Goal: Task Accomplishment & Management: Manage account settings

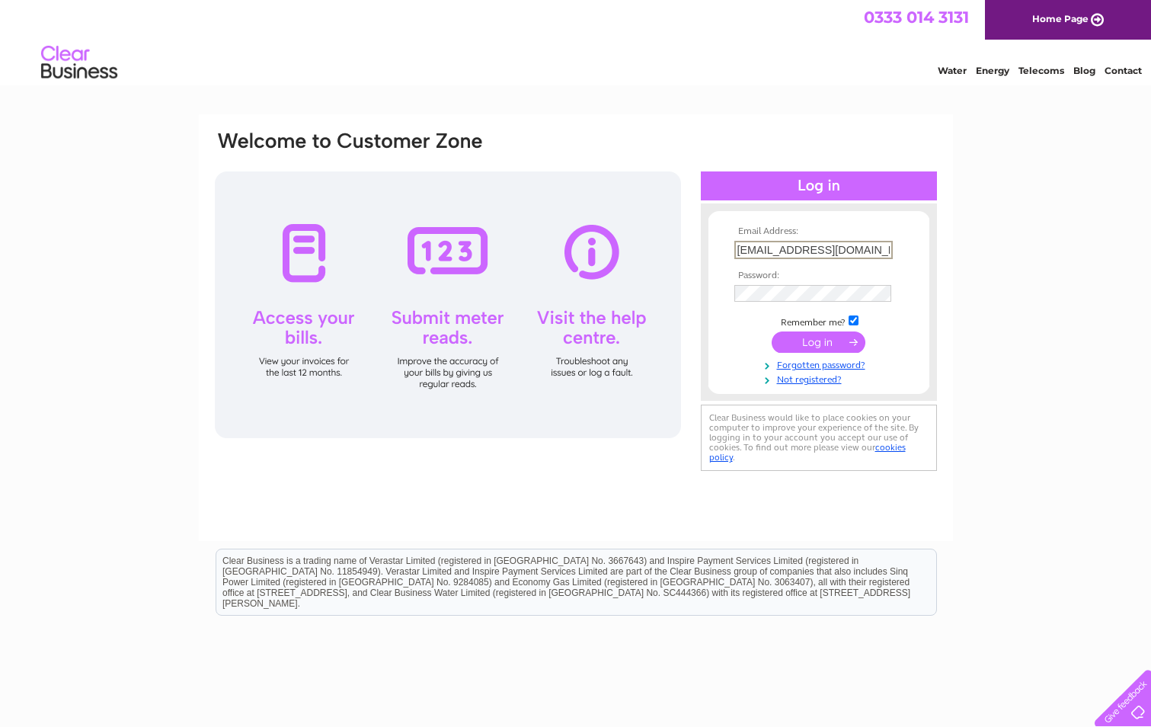
click at [865, 251] on input "[EMAIL_ADDRESS][DOMAIN_NAME]" at bounding box center [813, 250] width 158 height 18
drag, startPoint x: 861, startPoint y: 246, endPoint x: 550, endPoint y: 248, distance: 310.8
click at [636, 271] on div "Email Address: [EMAIL_ADDRESS][DOMAIN_NAME] Password:" at bounding box center [575, 302] width 725 height 345
type input "[EMAIL_ADDRESS][DOMAIN_NAME]"
click at [721, 289] on form "Email Address: [EMAIL_ADDRESS][DOMAIN_NAME] Password:" at bounding box center [818, 305] width 221 height 159
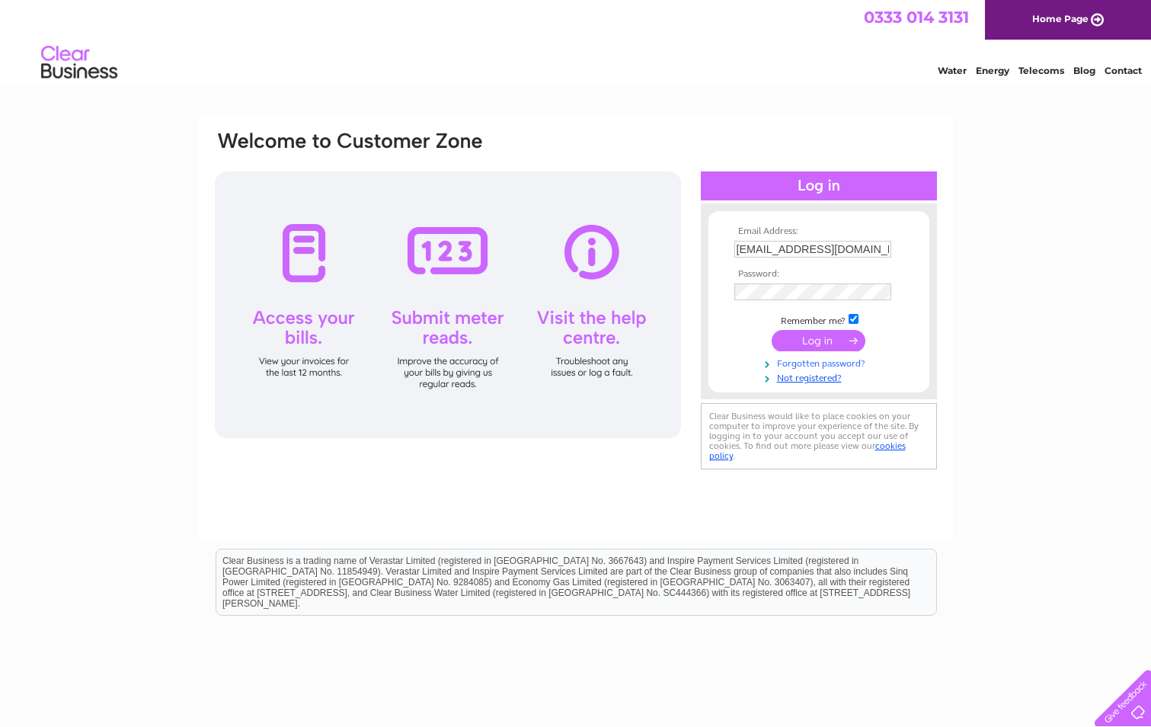
click at [826, 357] on tbody "Email Address: [EMAIL_ADDRESS][DOMAIN_NAME] Password: Remember me?" at bounding box center [819, 305] width 177 height 158
click at [814, 337] on input "submit" at bounding box center [819, 340] width 94 height 21
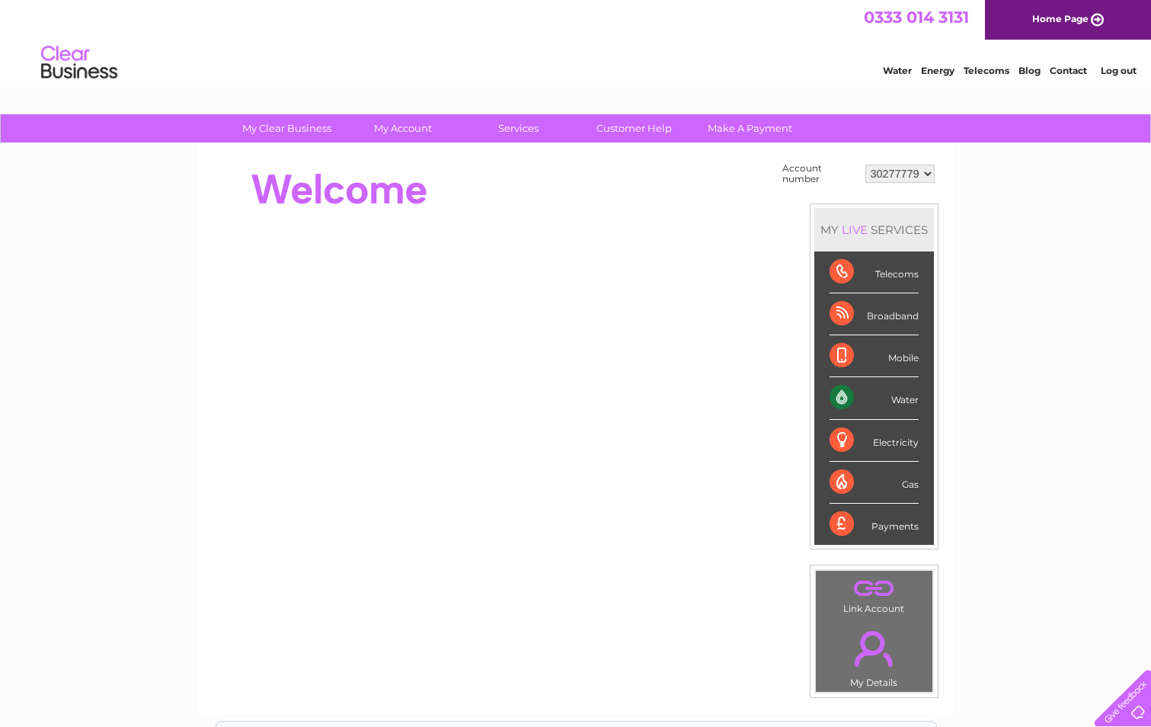
click at [859, 389] on div "Water" at bounding box center [874, 398] width 89 height 42
click at [834, 394] on div "Water" at bounding box center [874, 398] width 89 height 42
click at [837, 393] on div "Water" at bounding box center [874, 398] width 89 height 42
click at [927, 173] on select "30277779" at bounding box center [899, 174] width 69 height 18
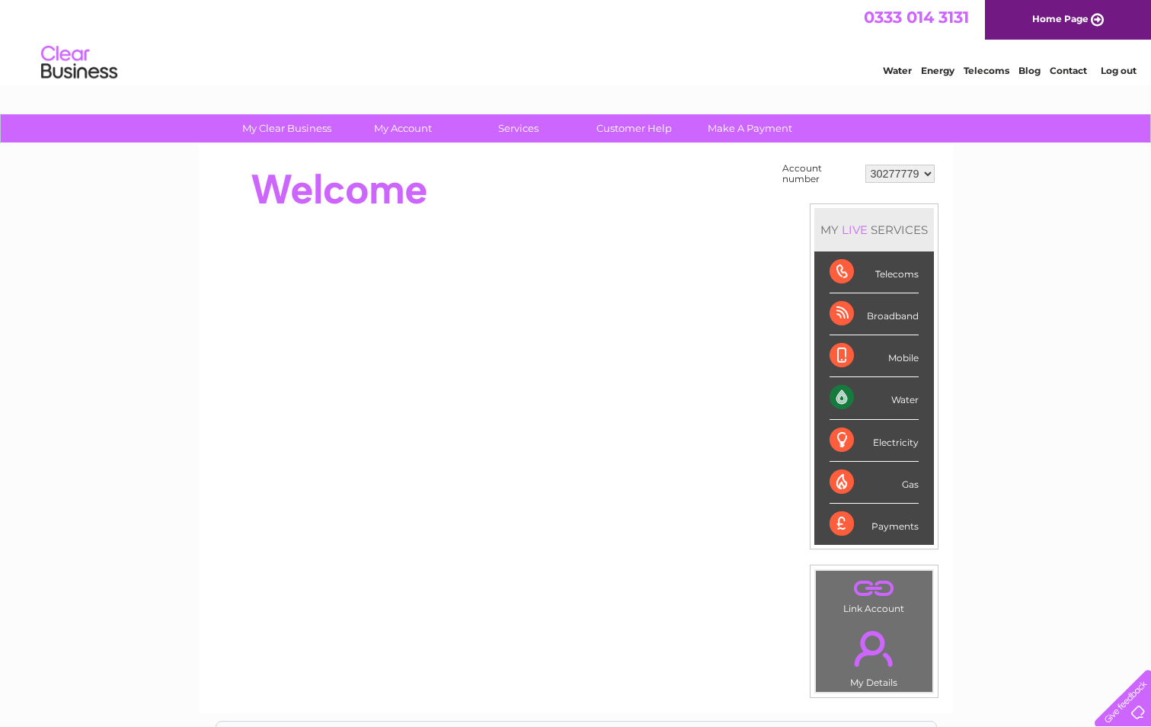
click at [865, 165] on select "30277779" at bounding box center [899, 174] width 69 height 18
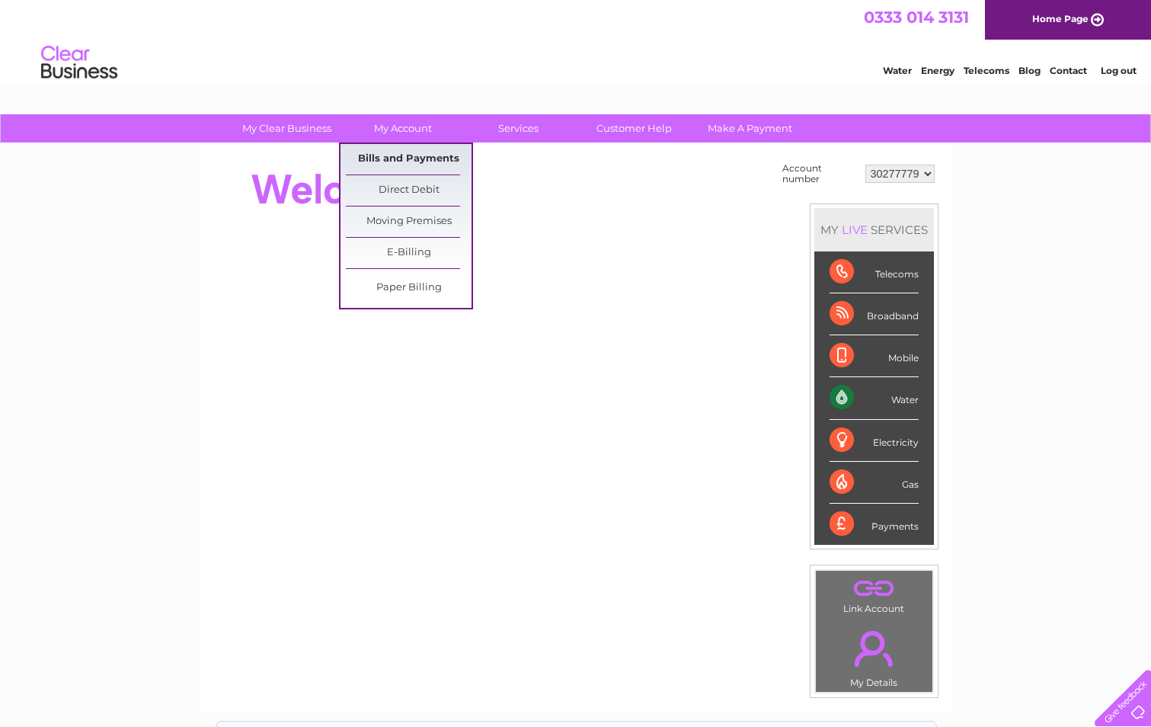
click at [408, 157] on link "Bills and Payments" at bounding box center [409, 159] width 126 height 30
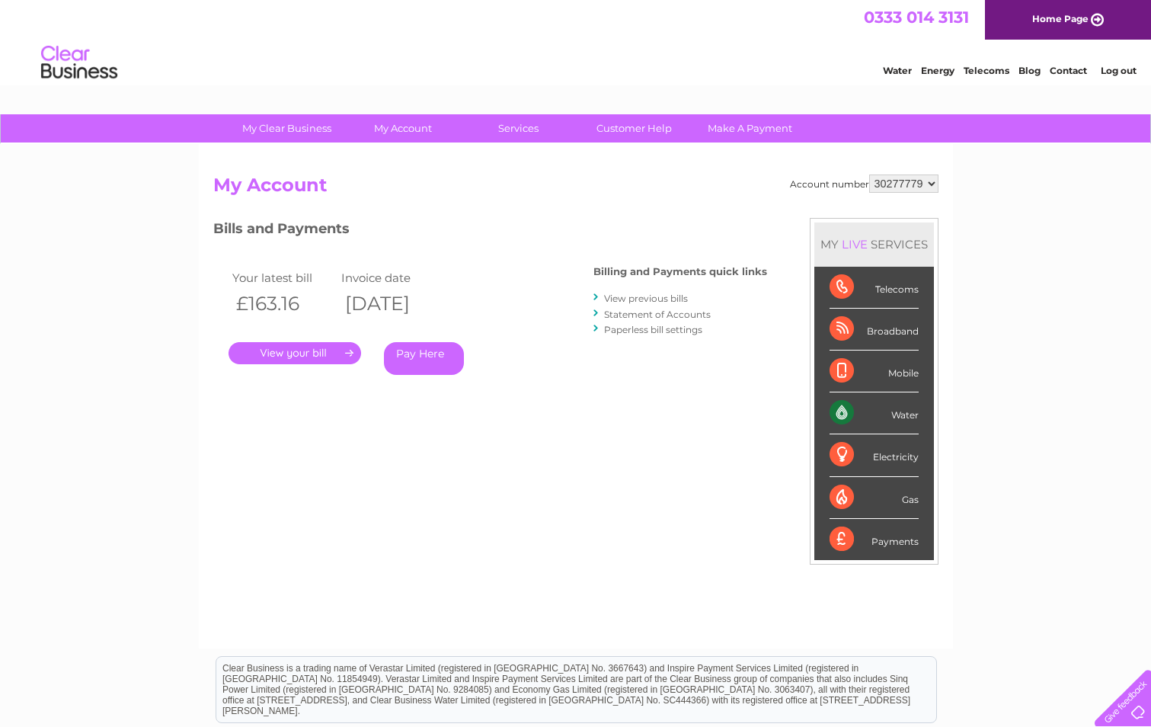
click at [297, 350] on link "." at bounding box center [295, 353] width 133 height 22
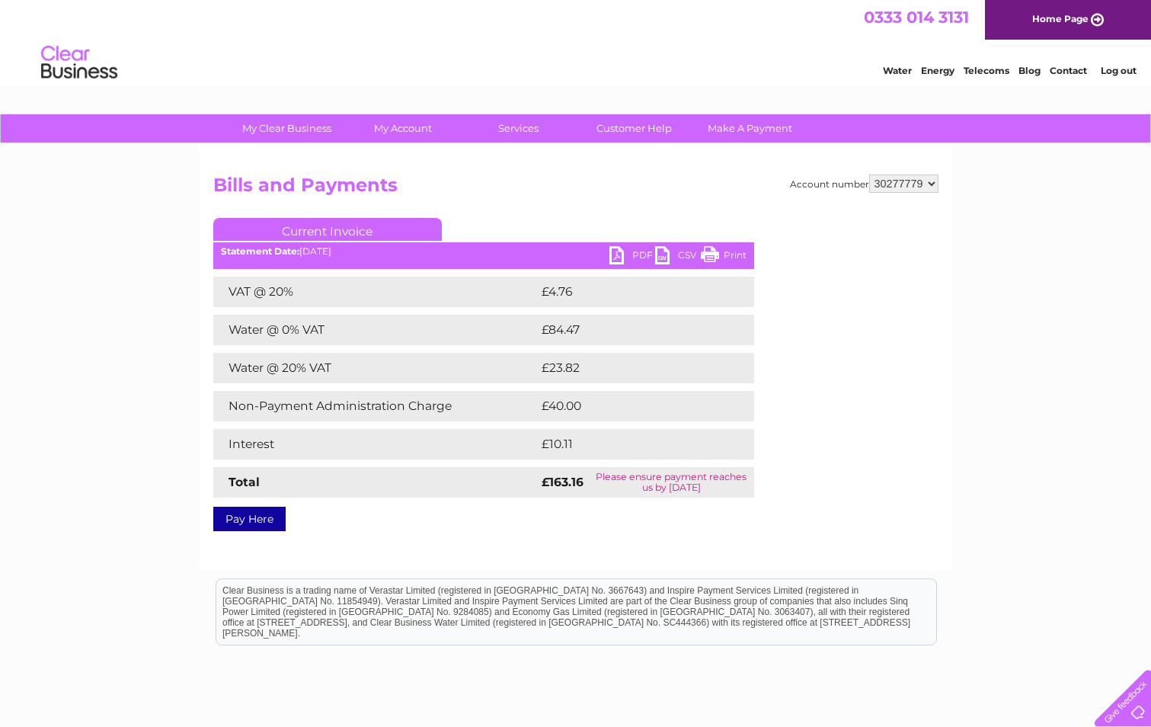
click at [618, 251] on link "PDF" at bounding box center [632, 257] width 46 height 22
